Goal: Check status: Check status

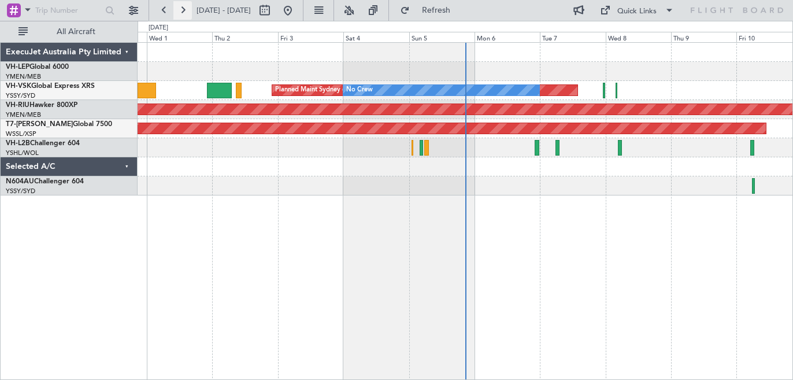
click at [182, 8] on button at bounding box center [182, 10] width 18 height 18
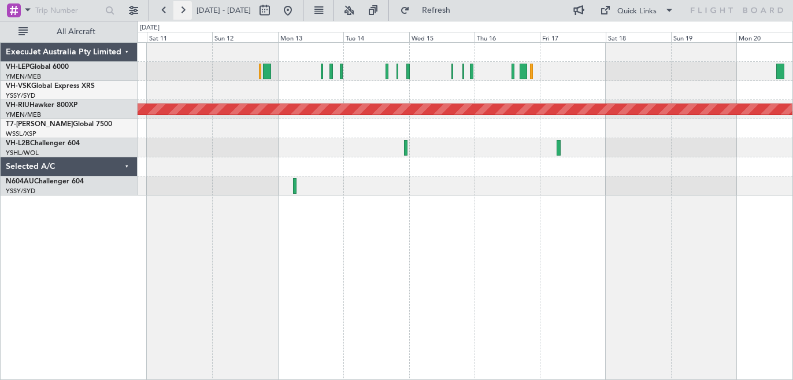
click at [185, 7] on button at bounding box center [182, 10] width 18 height 18
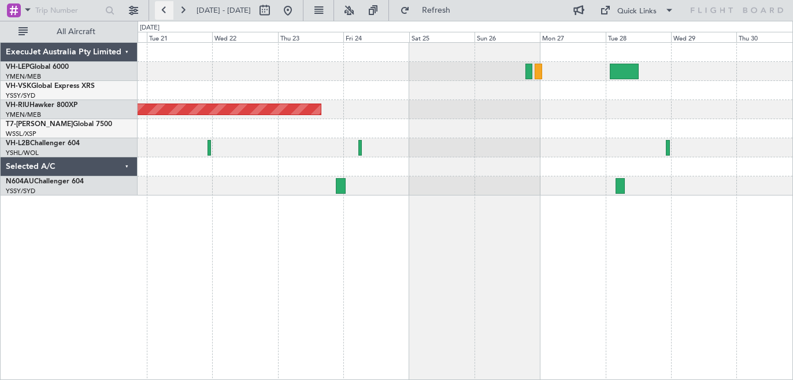
click at [164, 10] on button at bounding box center [164, 10] width 18 height 18
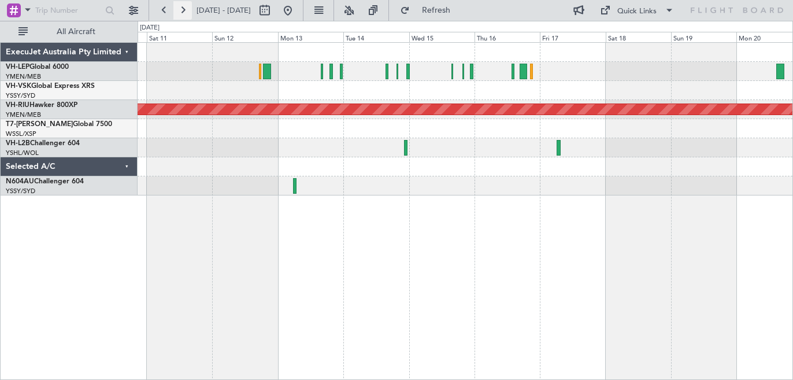
click at [183, 11] on button at bounding box center [182, 10] width 18 height 18
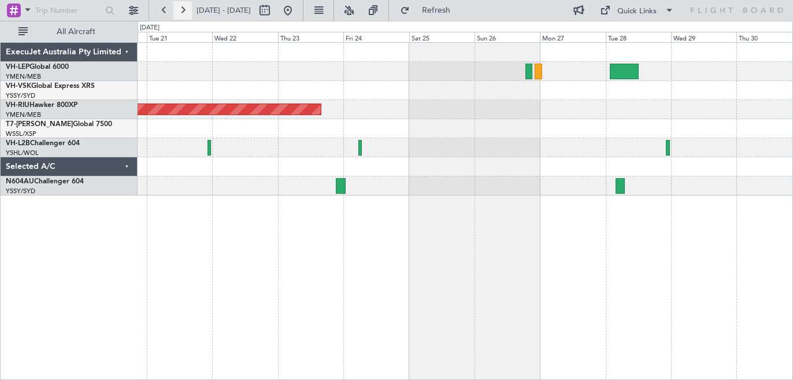
click at [182, 8] on button at bounding box center [182, 10] width 18 height 18
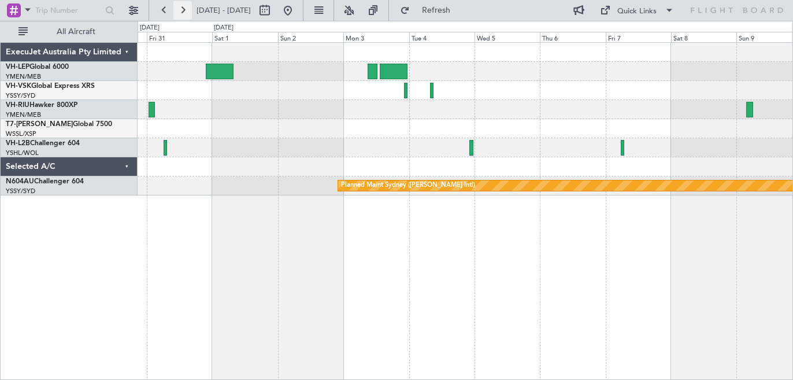
click at [184, 9] on button at bounding box center [182, 10] width 18 height 18
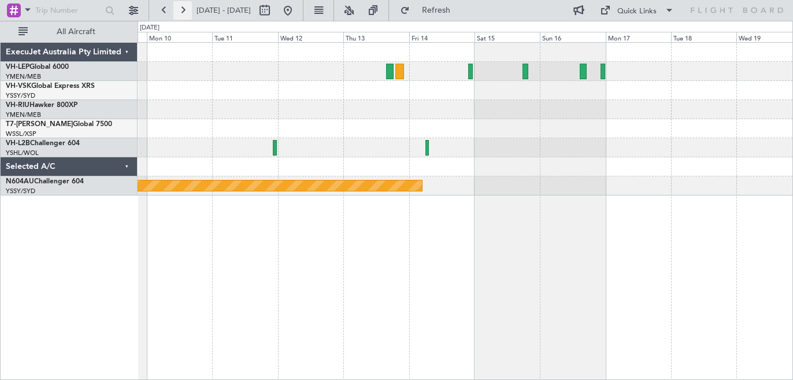
click at [183, 9] on button at bounding box center [182, 10] width 18 height 18
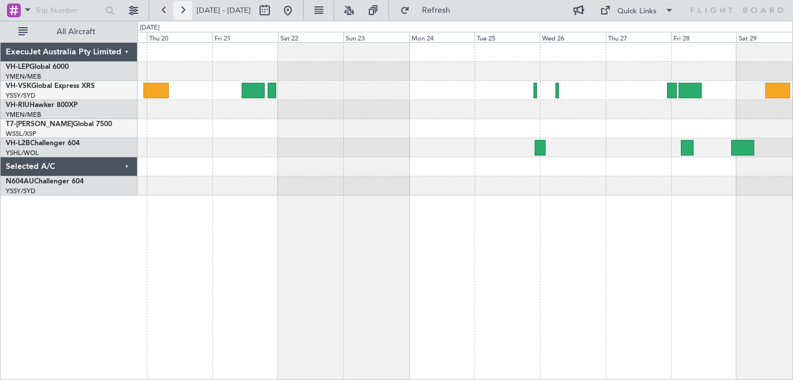
click at [182, 11] on button at bounding box center [182, 10] width 18 height 18
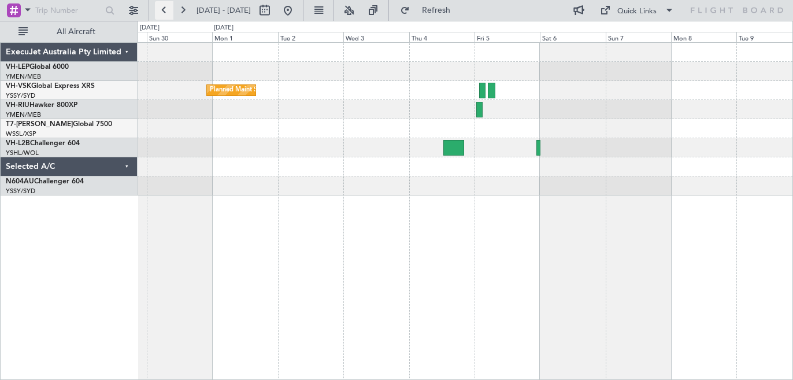
click at [164, 11] on button at bounding box center [164, 10] width 18 height 18
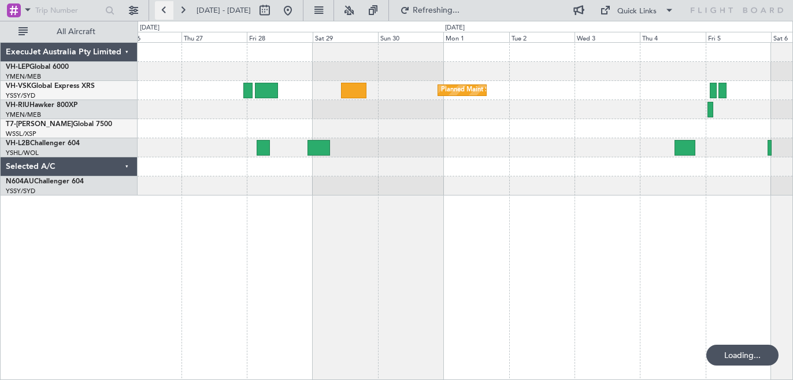
click at [164, 11] on button at bounding box center [164, 10] width 18 height 18
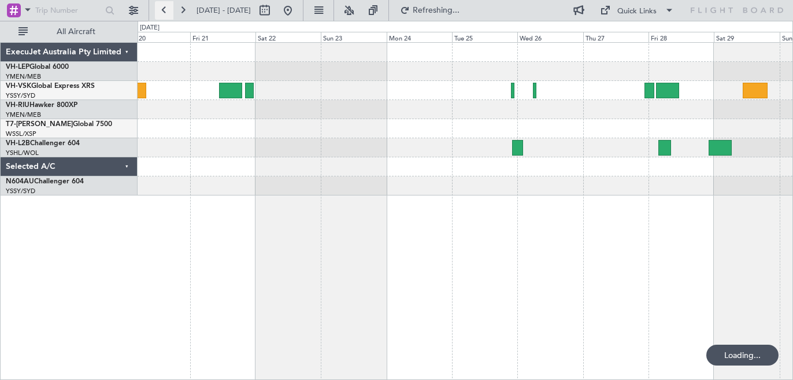
click at [164, 11] on button at bounding box center [164, 10] width 18 height 18
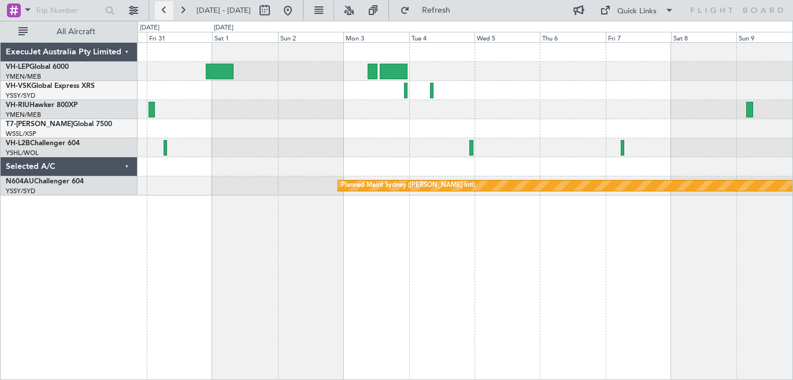
click at [164, 11] on button at bounding box center [164, 10] width 18 height 18
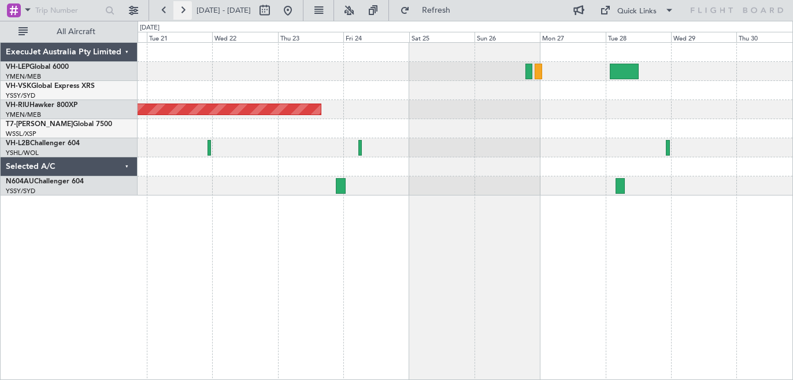
click at [183, 9] on button at bounding box center [182, 10] width 18 height 18
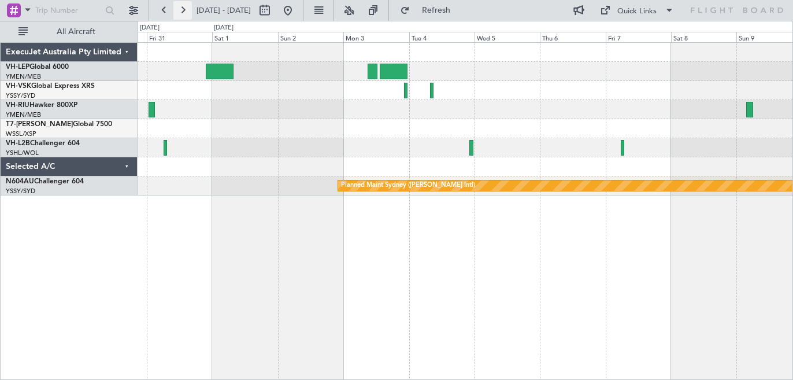
click at [182, 9] on button at bounding box center [182, 10] width 18 height 18
